Goal: Check status: Check status

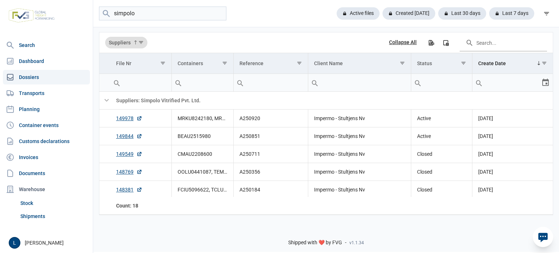
click at [146, 14] on input "simpolo" at bounding box center [162, 14] width 127 height 14
type input "z"
type input "surestone"
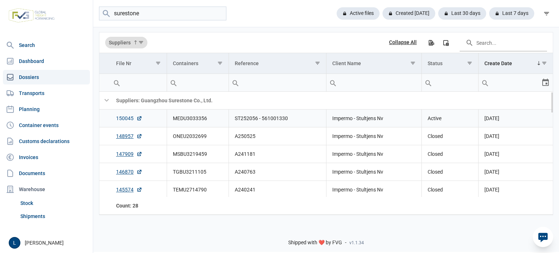
click at [128, 118] on link "150045" at bounding box center [129, 118] width 26 height 7
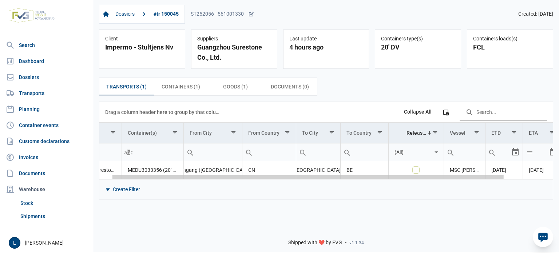
scroll to position [0, 70]
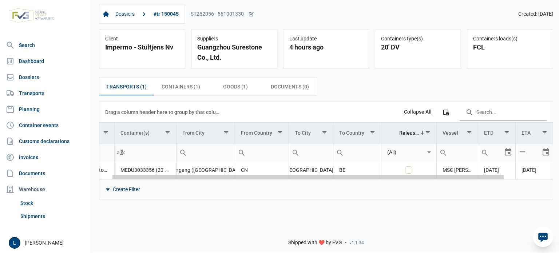
drag, startPoint x: 343, startPoint y: 178, endPoint x: 472, endPoint y: 176, distance: 129.2
click at [472, 176] on body "For evaluation purposes only. Redistribution prohibited. Please register an exi…" at bounding box center [279, 113] width 559 height 253
click at [146, 171] on td "MEDU3033356 (20' DV)" at bounding box center [145, 170] width 62 height 18
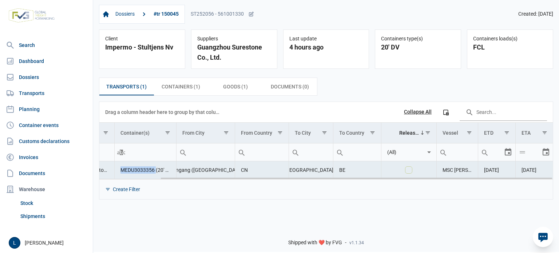
click at [145, 171] on td "MEDU3033356 (20' DV)" at bounding box center [145, 170] width 62 height 18
copy td "MEDU3033356"
